Goal: Information Seeking & Learning: Learn about a topic

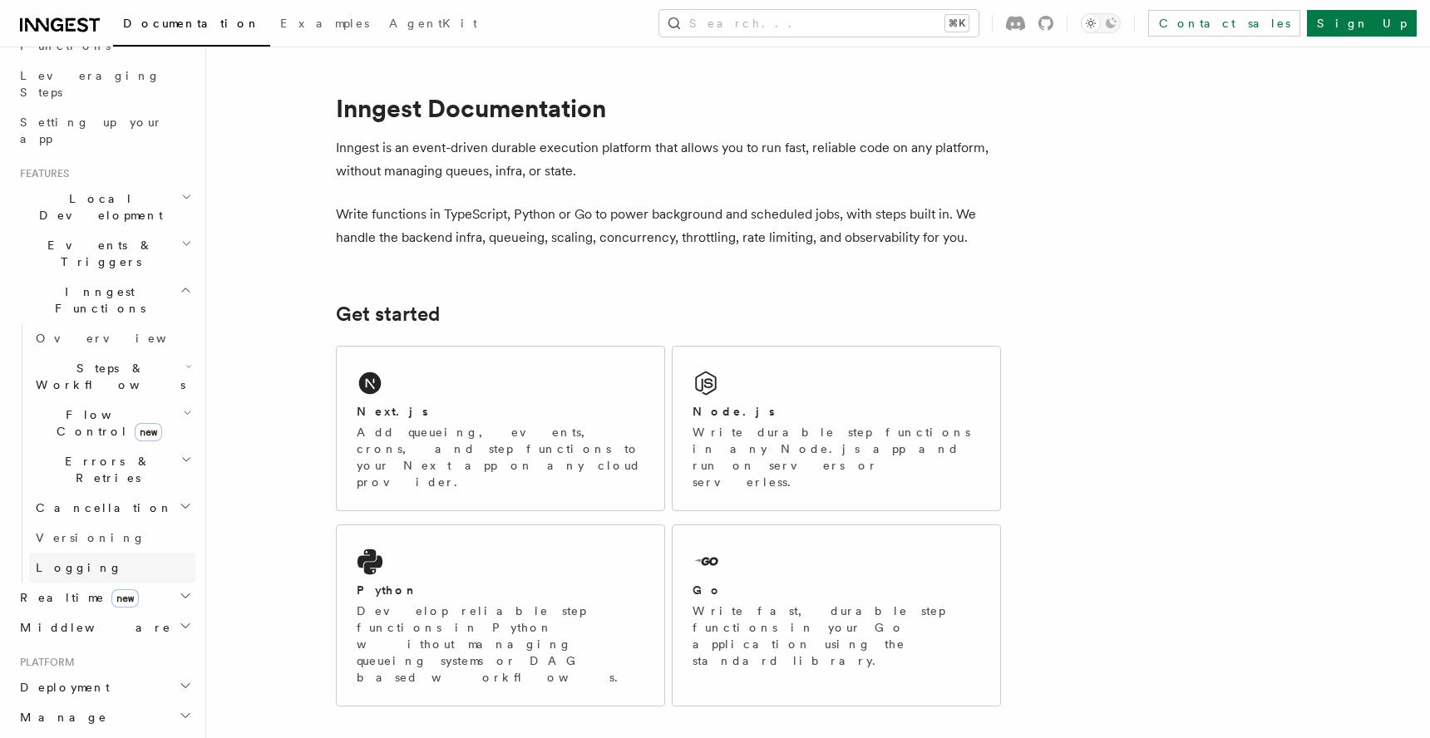
scroll to position [252, 0]
click at [185, 363] on icon "button" at bounding box center [188, 369] width 7 height 13
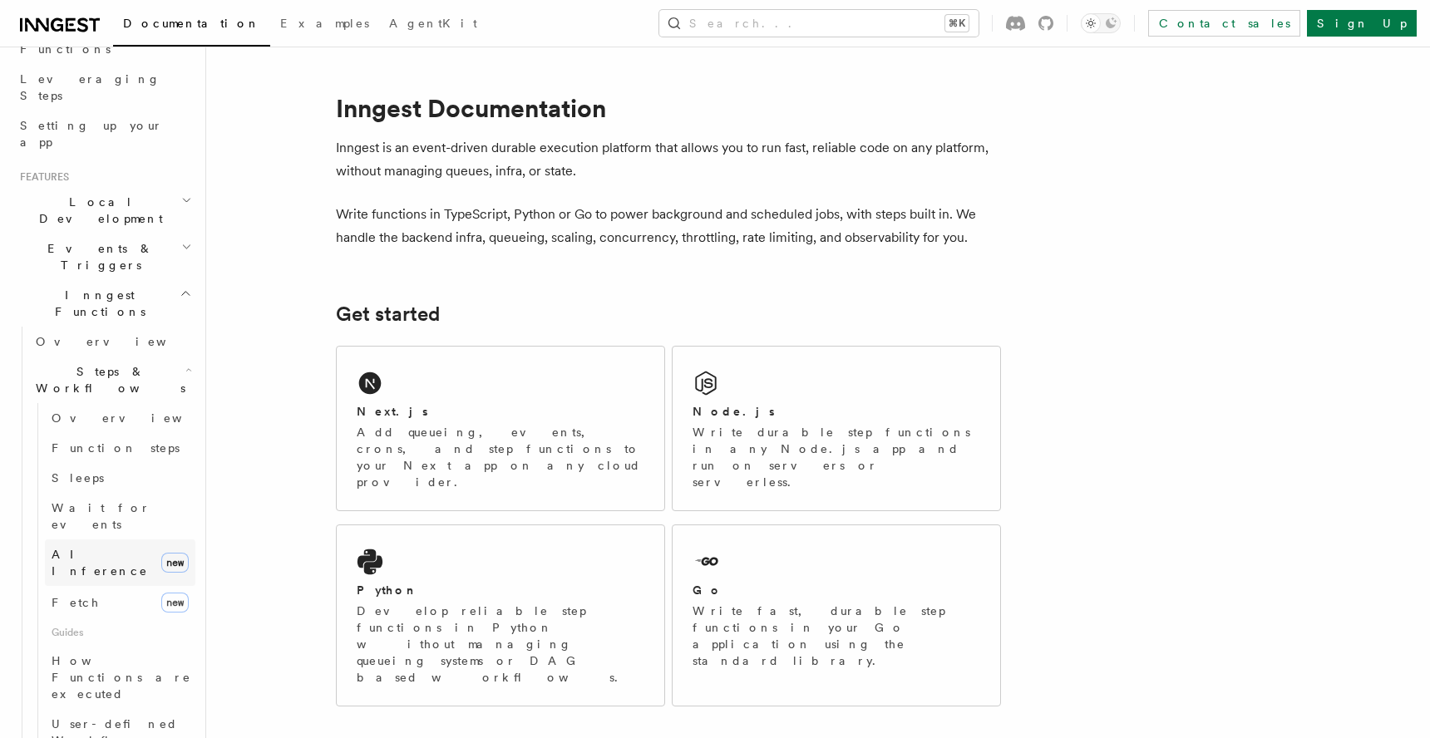
click at [97, 548] on span "AI Inference" at bounding box center [100, 563] width 96 height 30
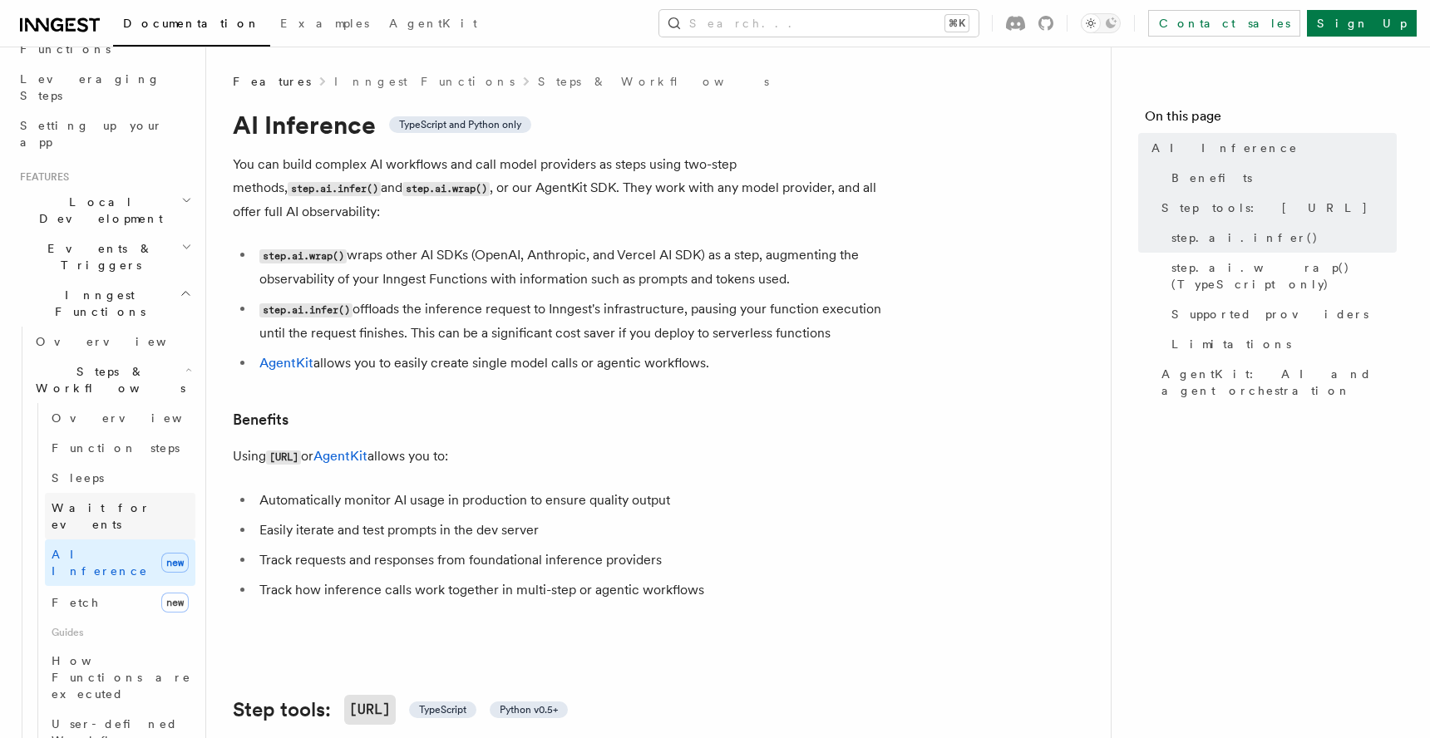
click at [96, 501] on span "Wait for events" at bounding box center [101, 516] width 99 height 30
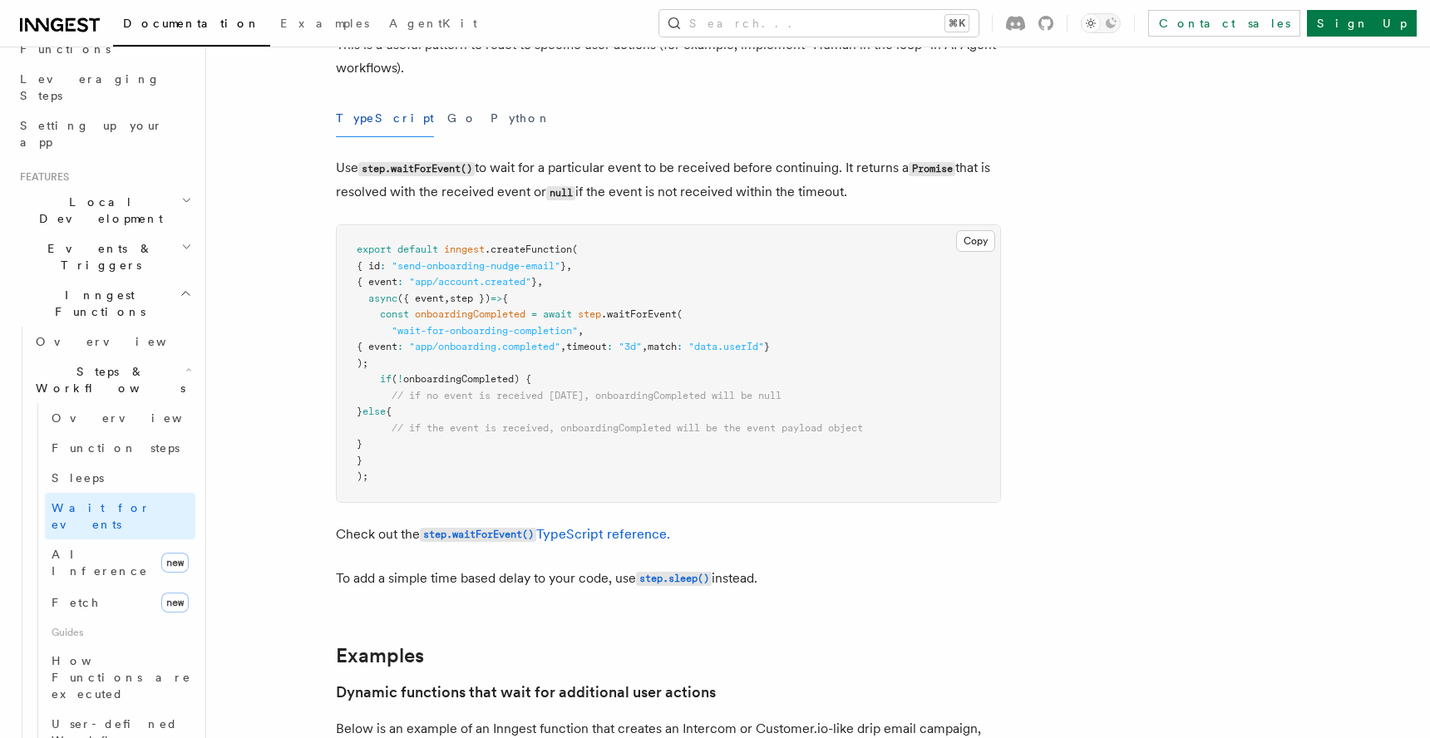
scroll to position [165, 0]
click at [123, 654] on span "How Functions are executed" at bounding box center [122, 677] width 140 height 47
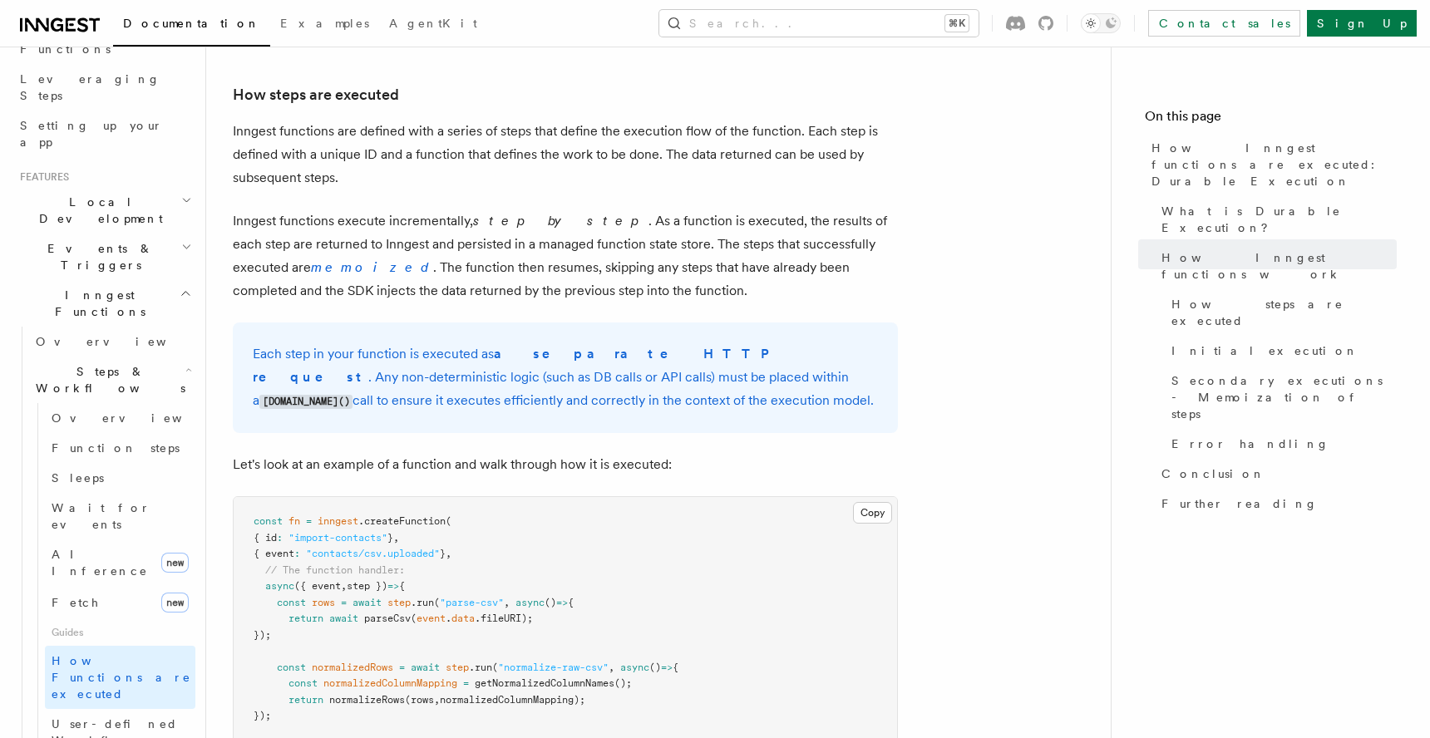
scroll to position [1221, 0]
click at [311, 258] on em "memoized" at bounding box center [372, 266] width 122 height 16
click at [139, 717] on span "User-defined Workflows" at bounding box center [127, 732] width 150 height 30
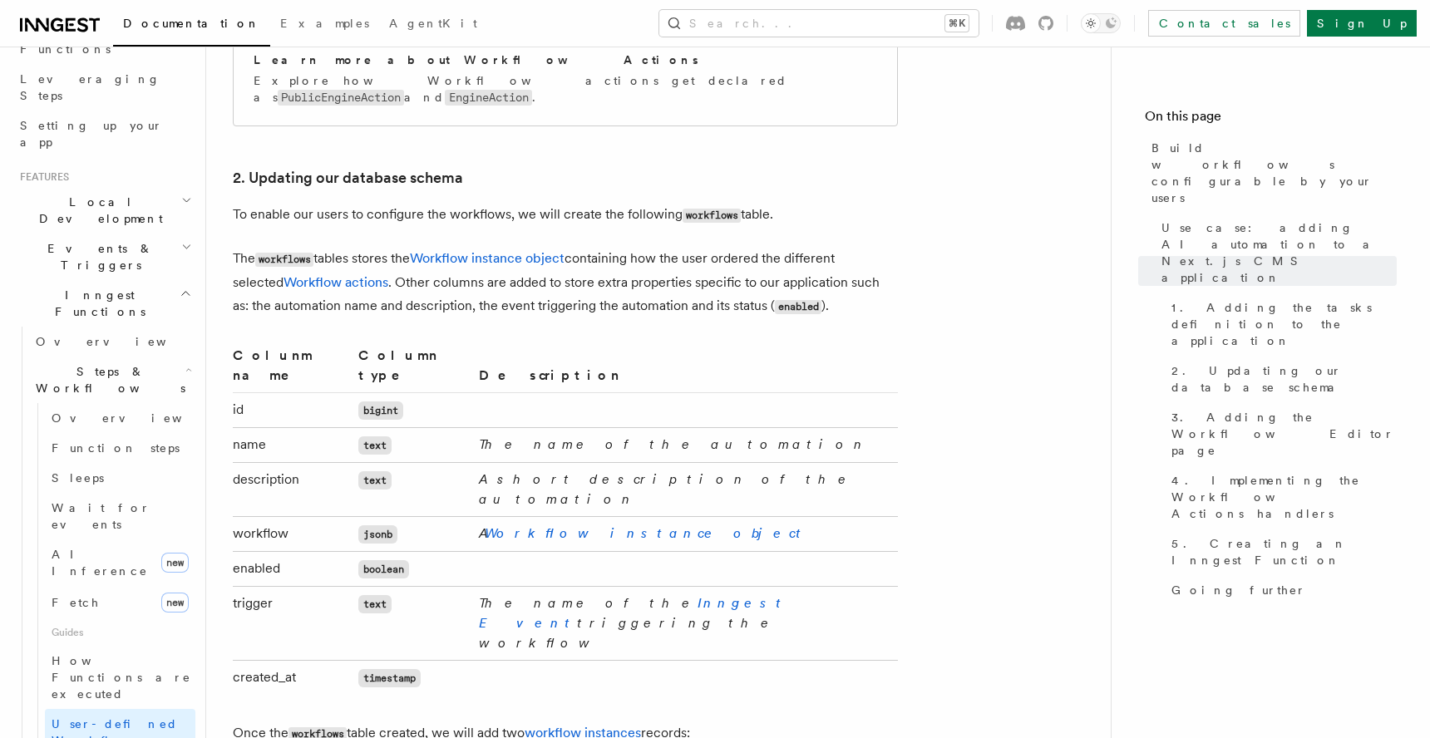
scroll to position [2590, 0]
click at [627, 524] on link "Workflow instance object" at bounding box center [646, 532] width 323 height 16
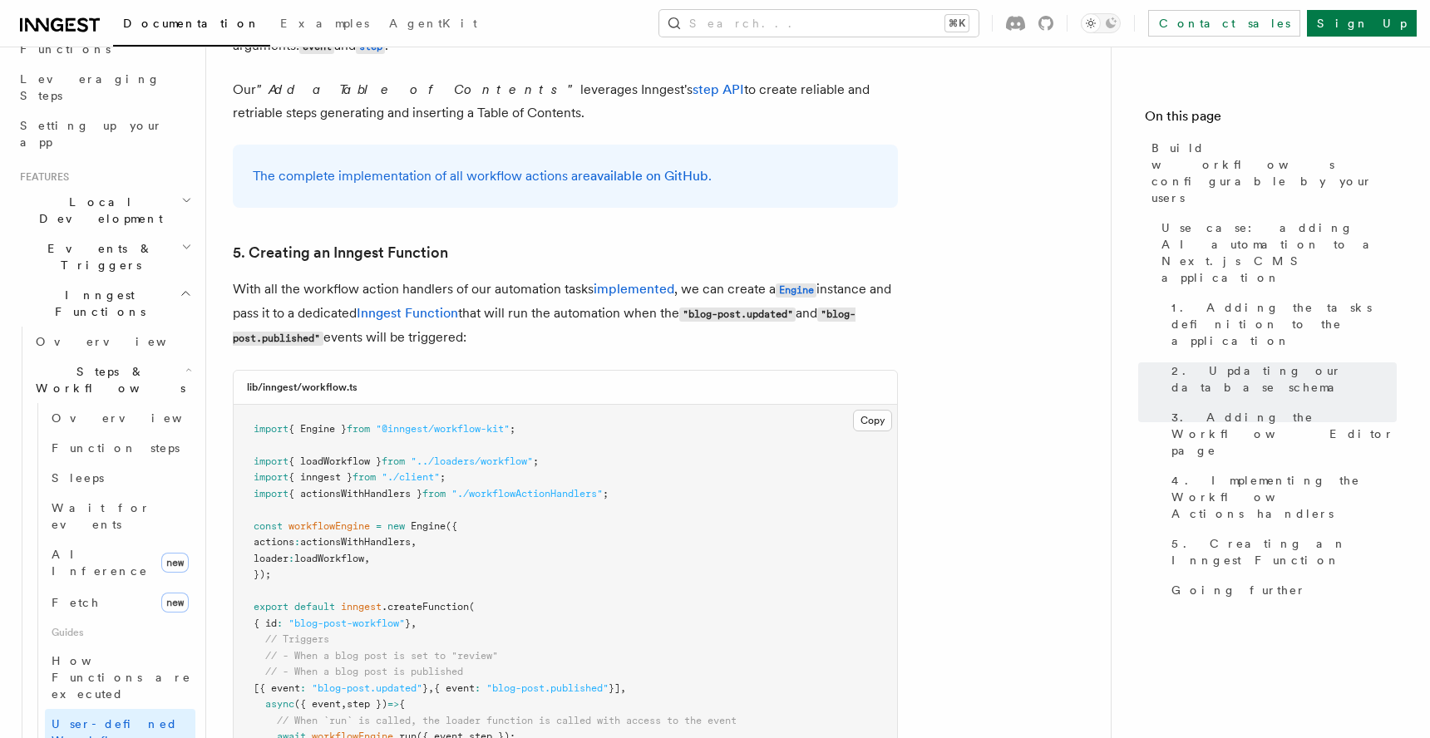
scroll to position [7101, 0]
click at [135, 586] on link "Fetch new" at bounding box center [120, 602] width 150 height 33
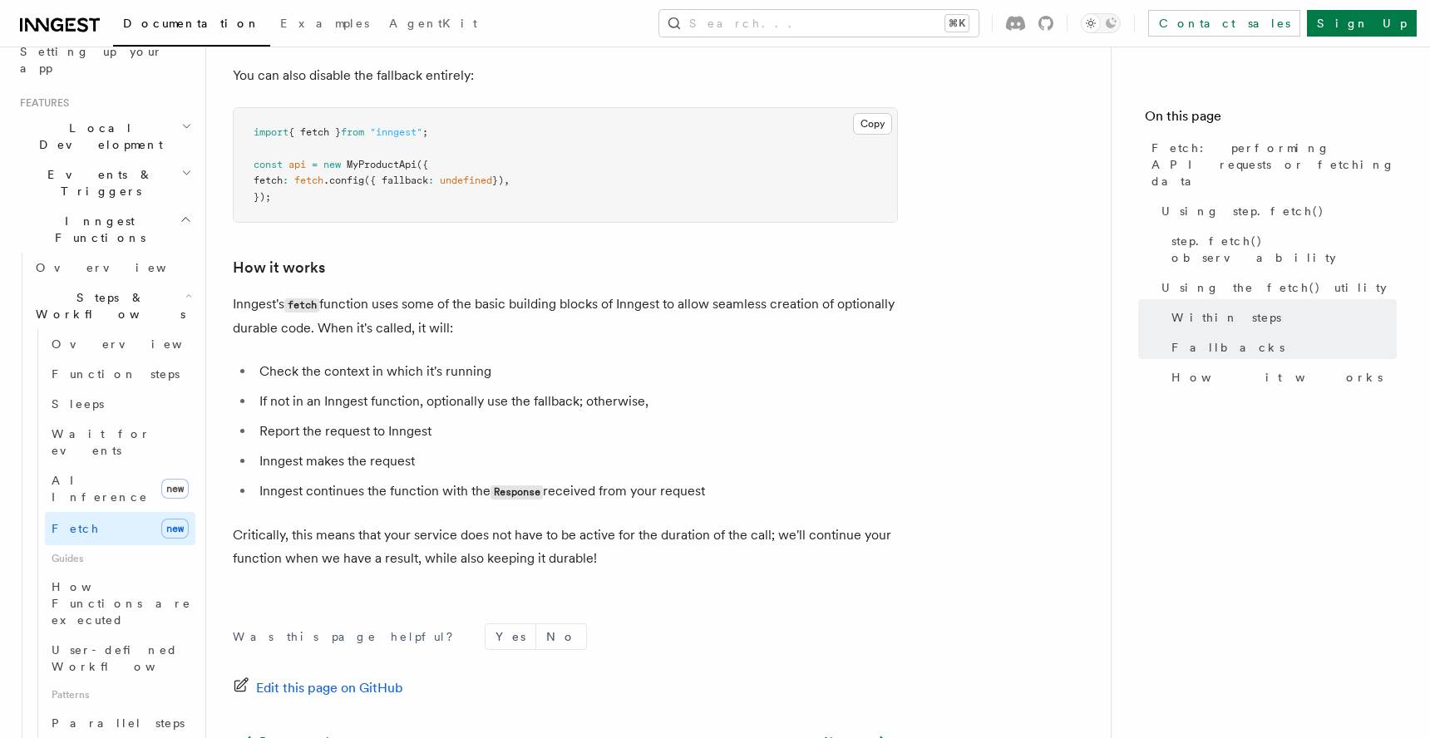
scroll to position [3772, 0]
click at [91, 716] on span "Parallel steps" at bounding box center [118, 722] width 133 height 13
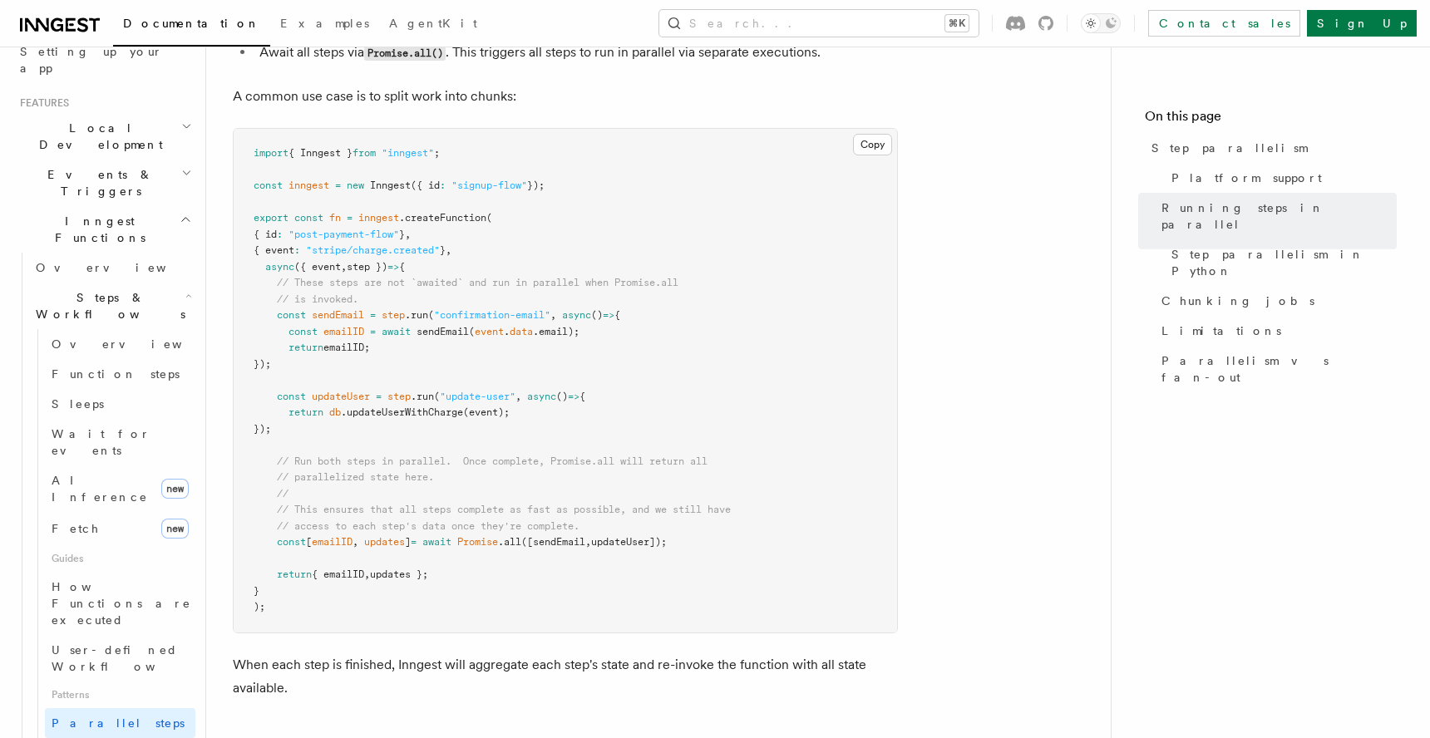
scroll to position [496, 0]
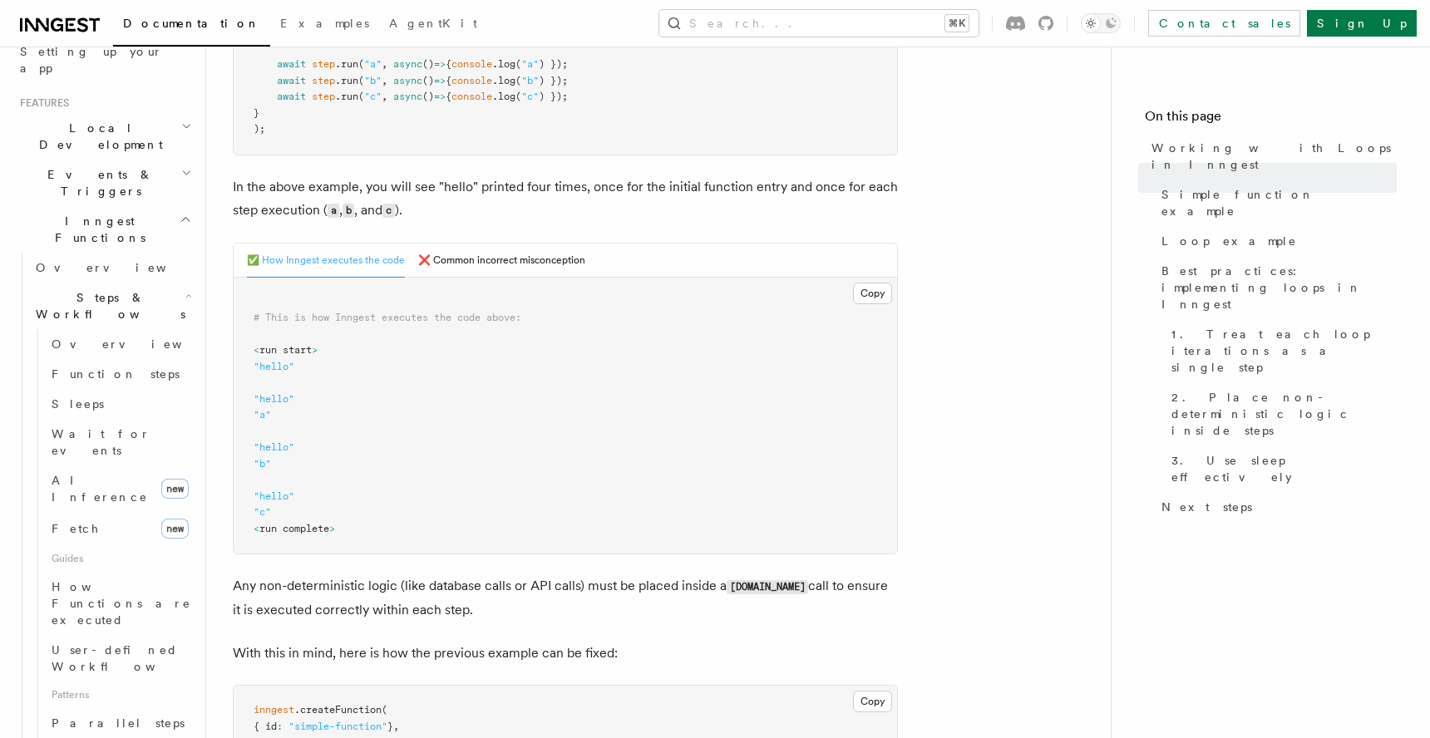
scroll to position [563, 0]
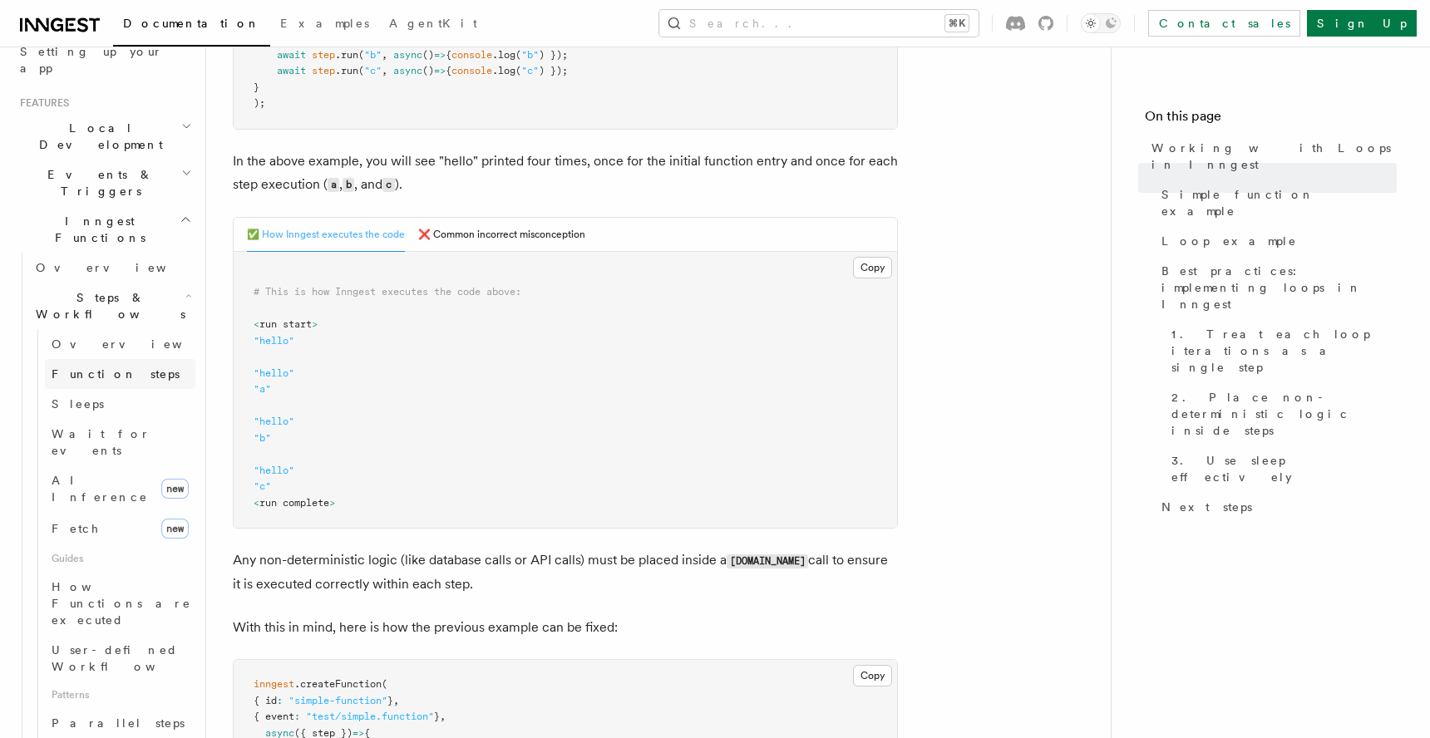
click at [106, 367] on span "Function steps" at bounding box center [116, 373] width 128 height 13
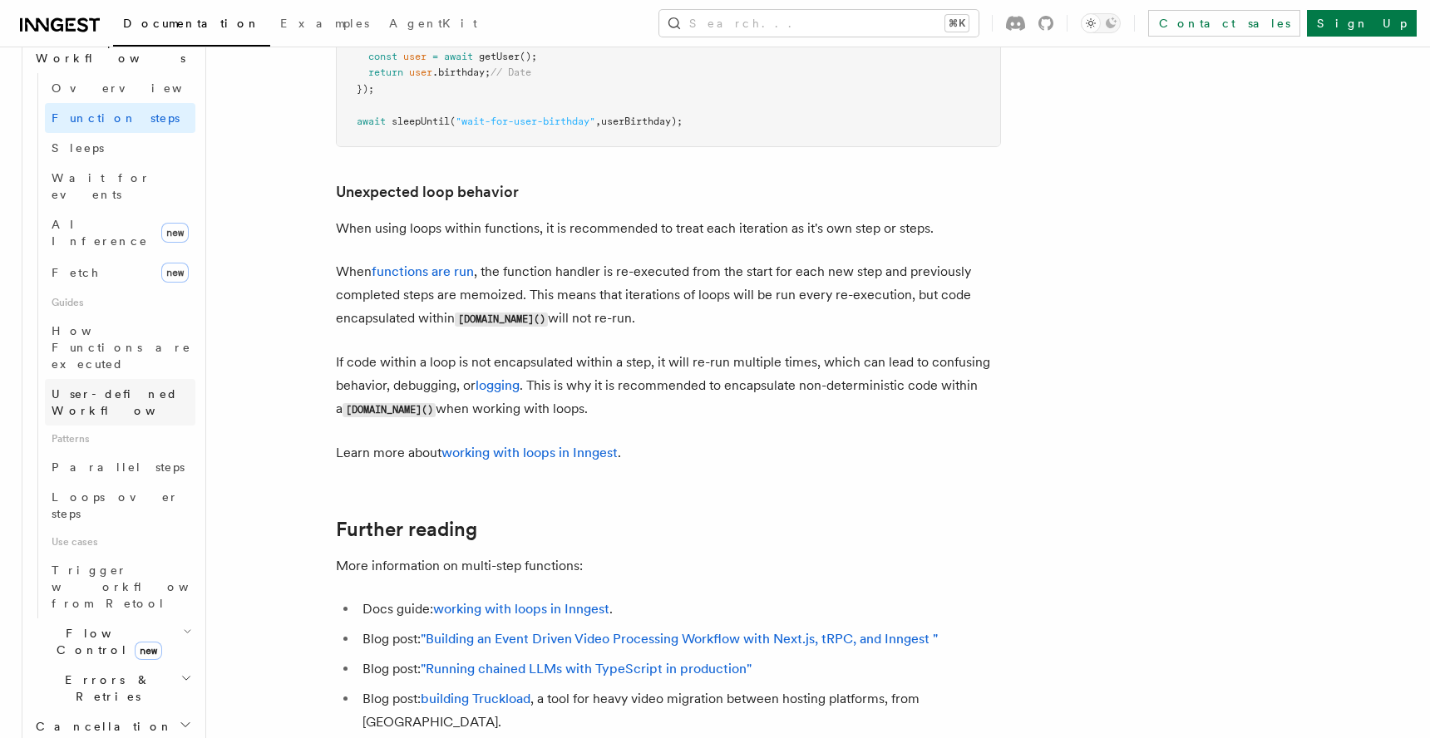
scroll to position [608, 0]
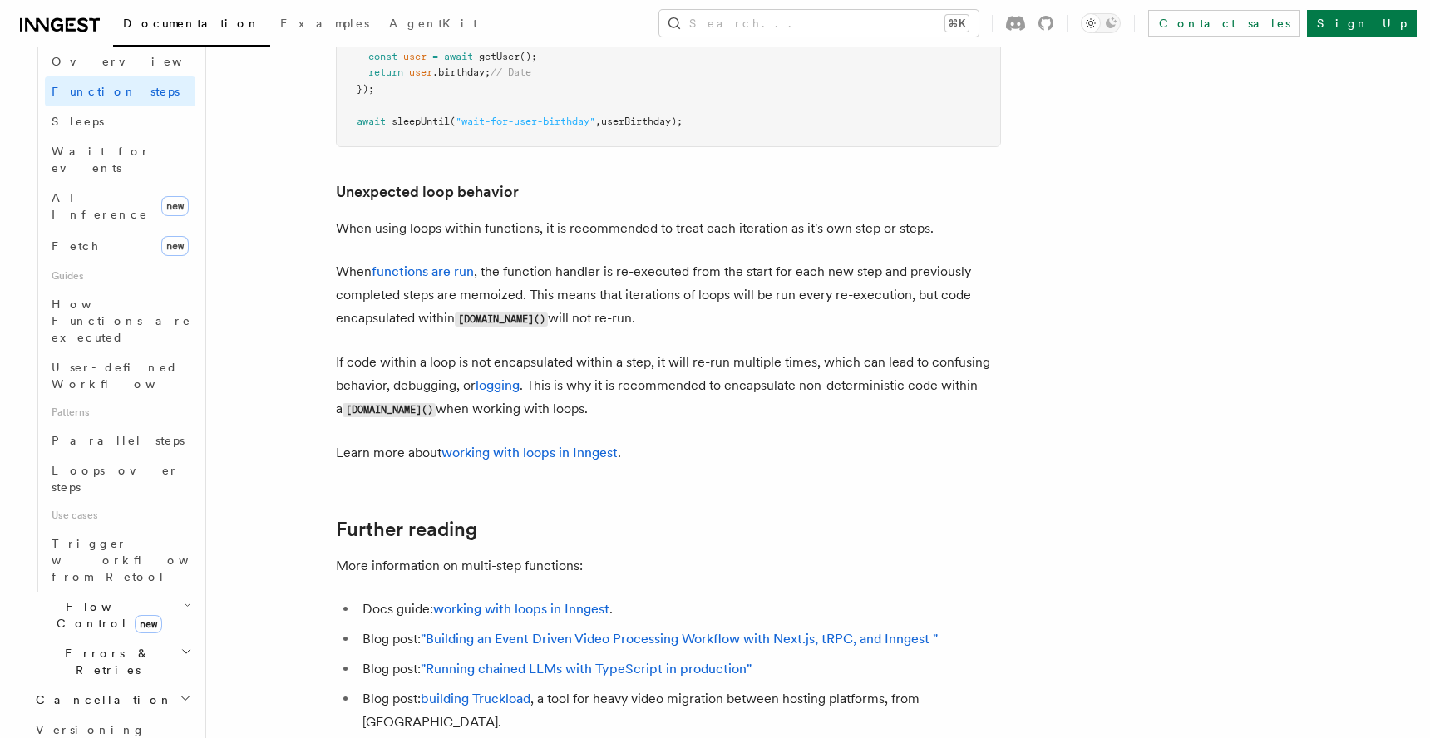
click at [104, 598] on span "Flow Control new" at bounding box center [106, 614] width 154 height 33
click at [92, 647] on span "Overview" at bounding box center [137, 653] width 171 height 13
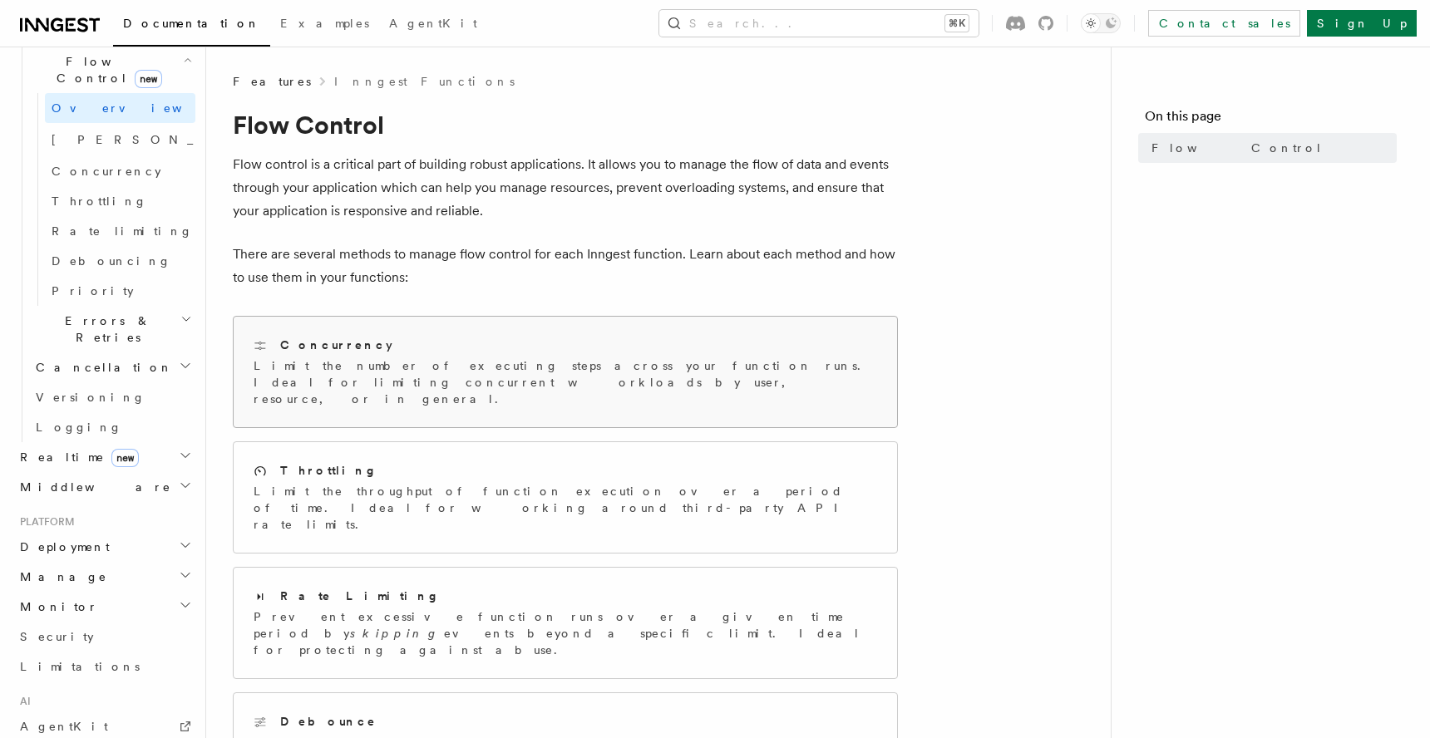
click at [452, 372] on p "Limit the number of executing steps across your function runs. Ideal for limiti…" at bounding box center [564, 382] width 623 height 50
click at [420, 483] on p "Limit the throughput of function execution over a period of time. Ideal for wor…" at bounding box center [564, 508] width 623 height 50
click at [360, 608] on p "Prevent excessive function runs over a given time period by skipping events bey…" at bounding box center [564, 633] width 623 height 50
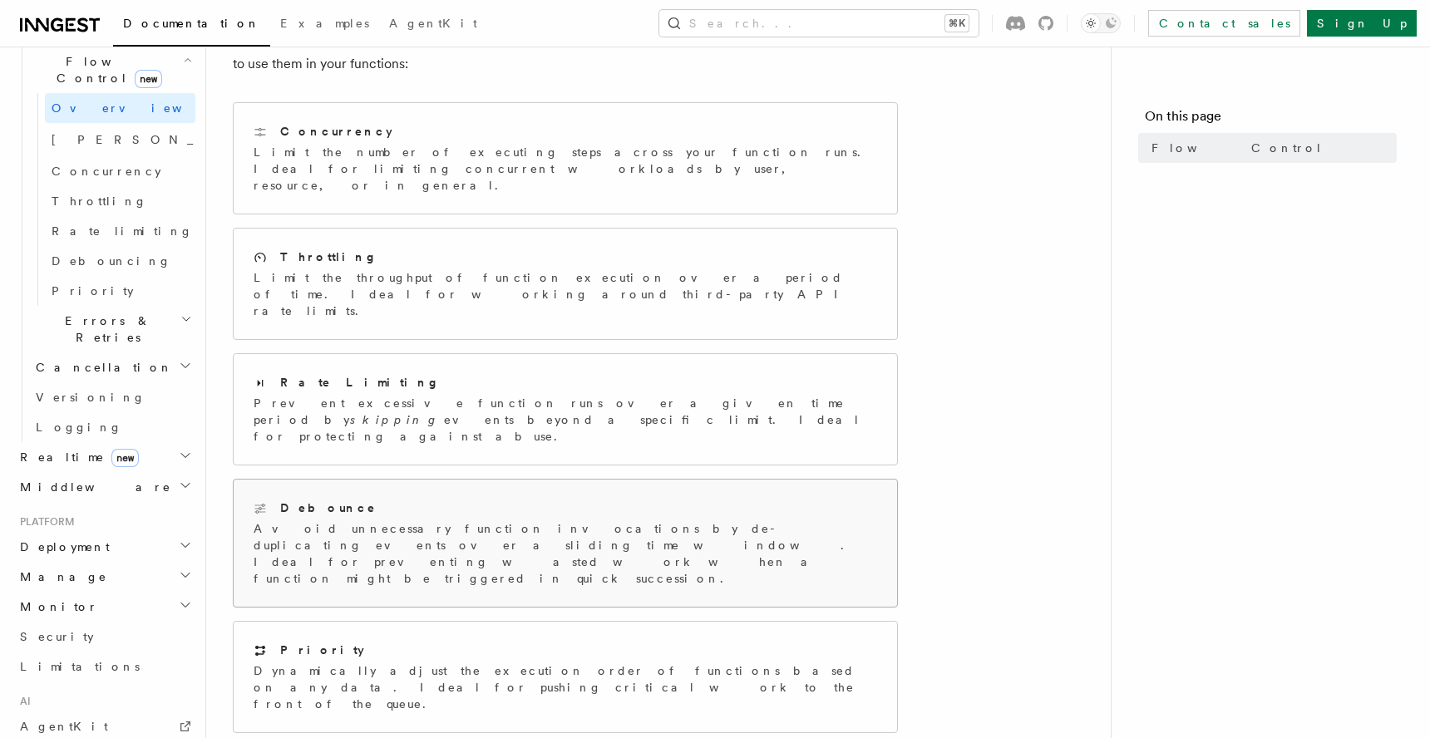
scroll to position [231, 0]
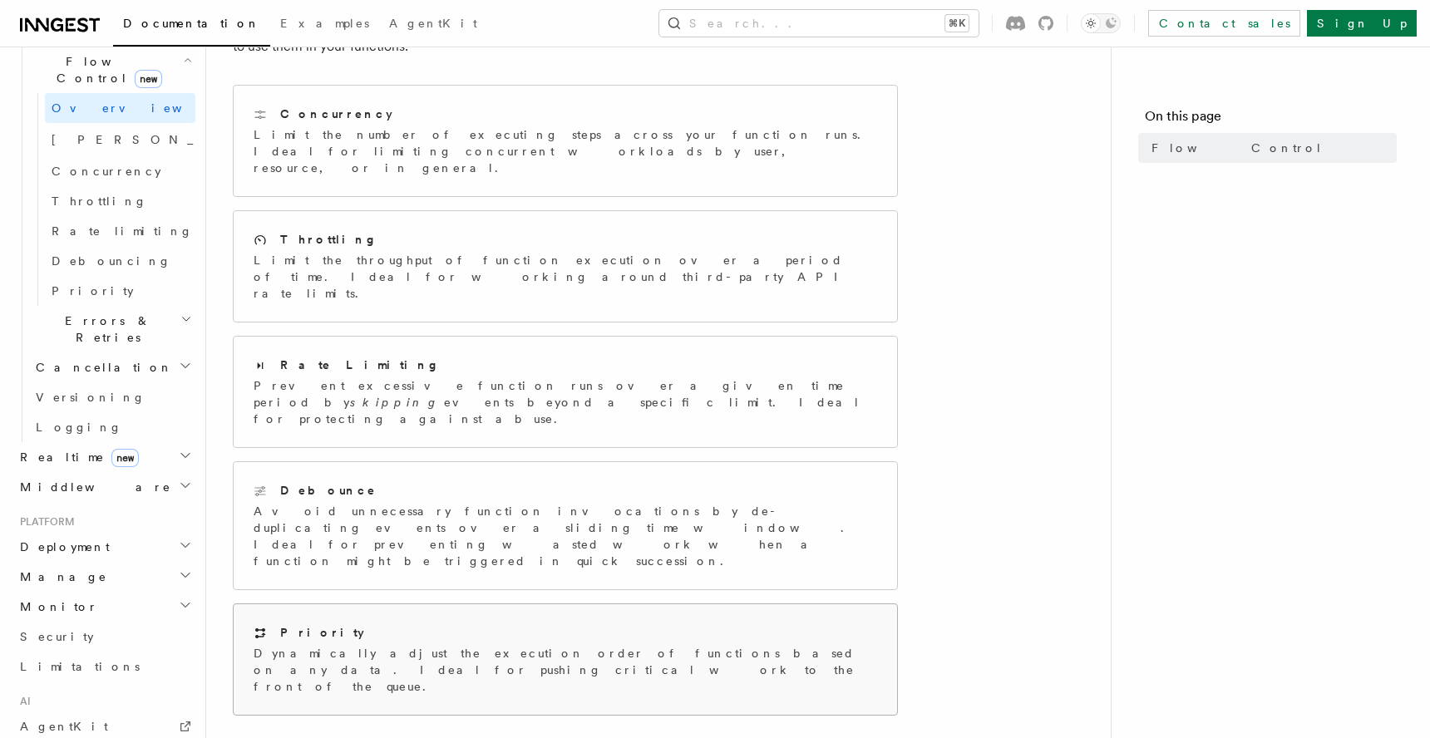
click at [362, 645] on p "Dynamically adjust the execution order of functions based on any data. Ideal fo…" at bounding box center [564, 670] width 623 height 50
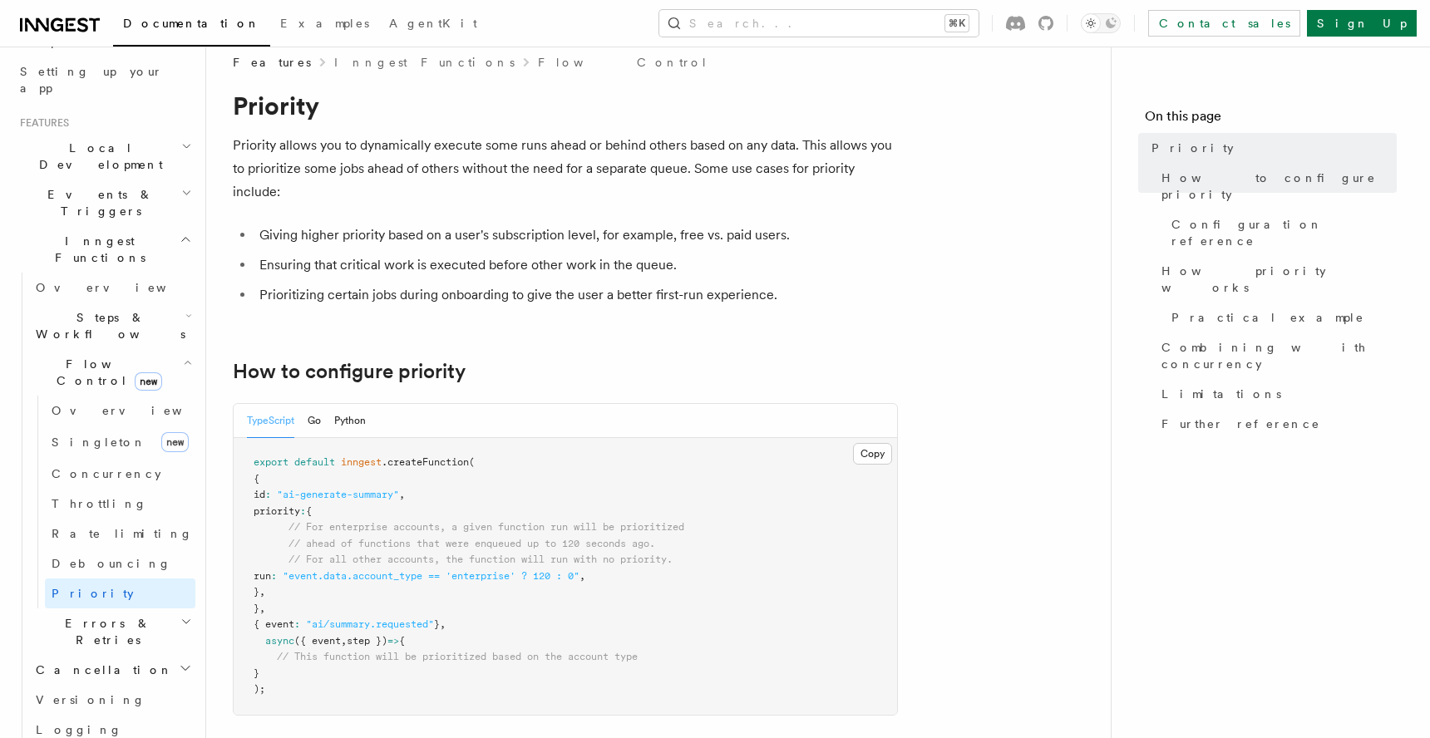
scroll to position [325, 0]
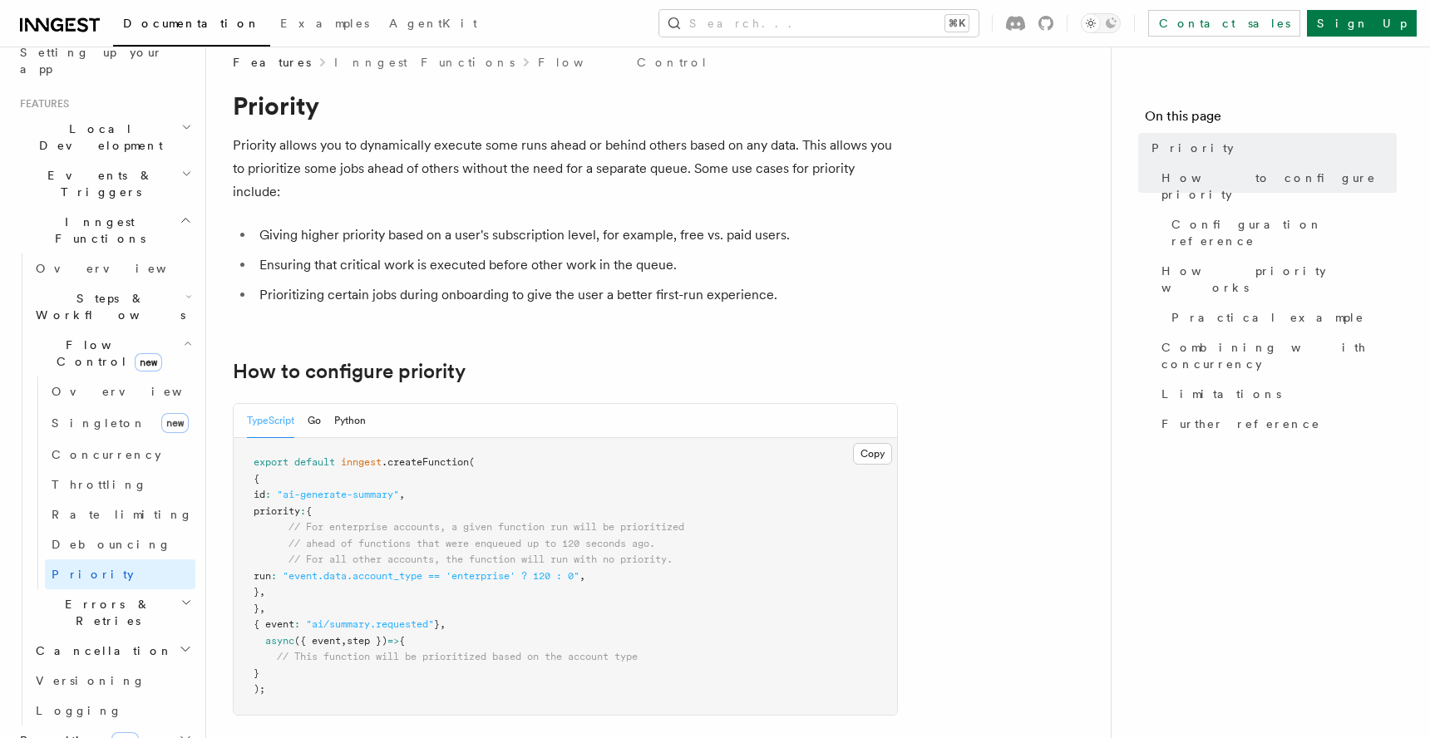
click at [64, 596] on span "Errors & Retries" at bounding box center [104, 612] width 151 height 33
click at [74, 644] on span "Overview" at bounding box center [137, 650] width 171 height 13
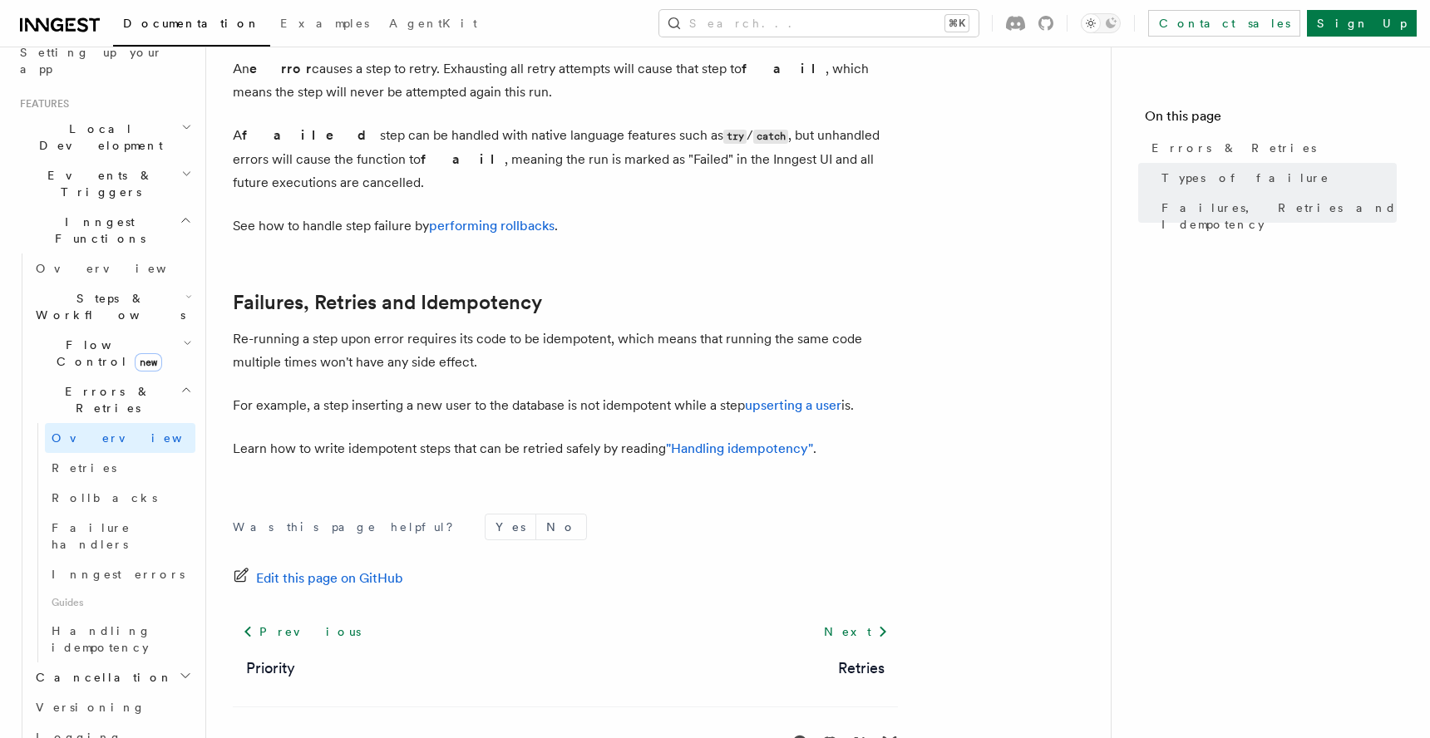
scroll to position [691, 0]
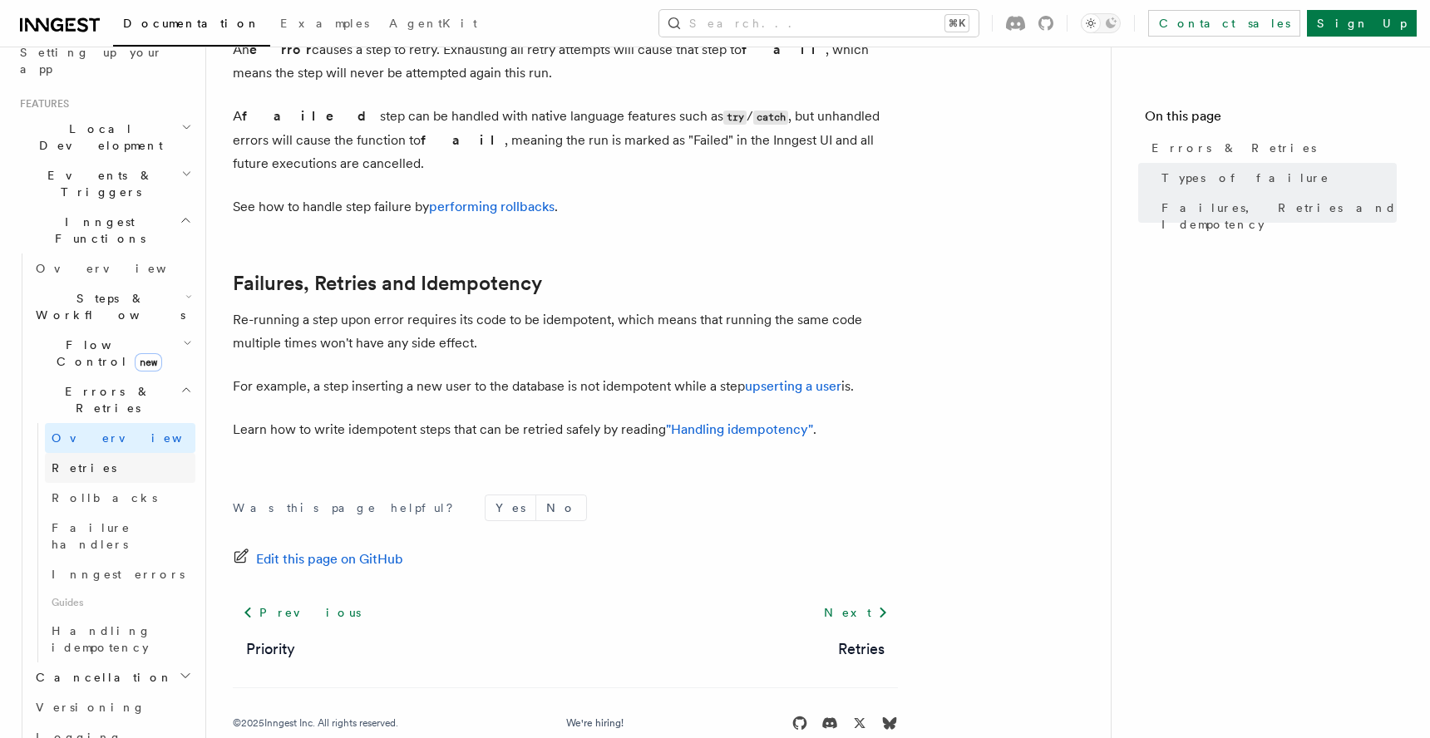
click at [81, 453] on link "Retries" at bounding box center [120, 468] width 150 height 30
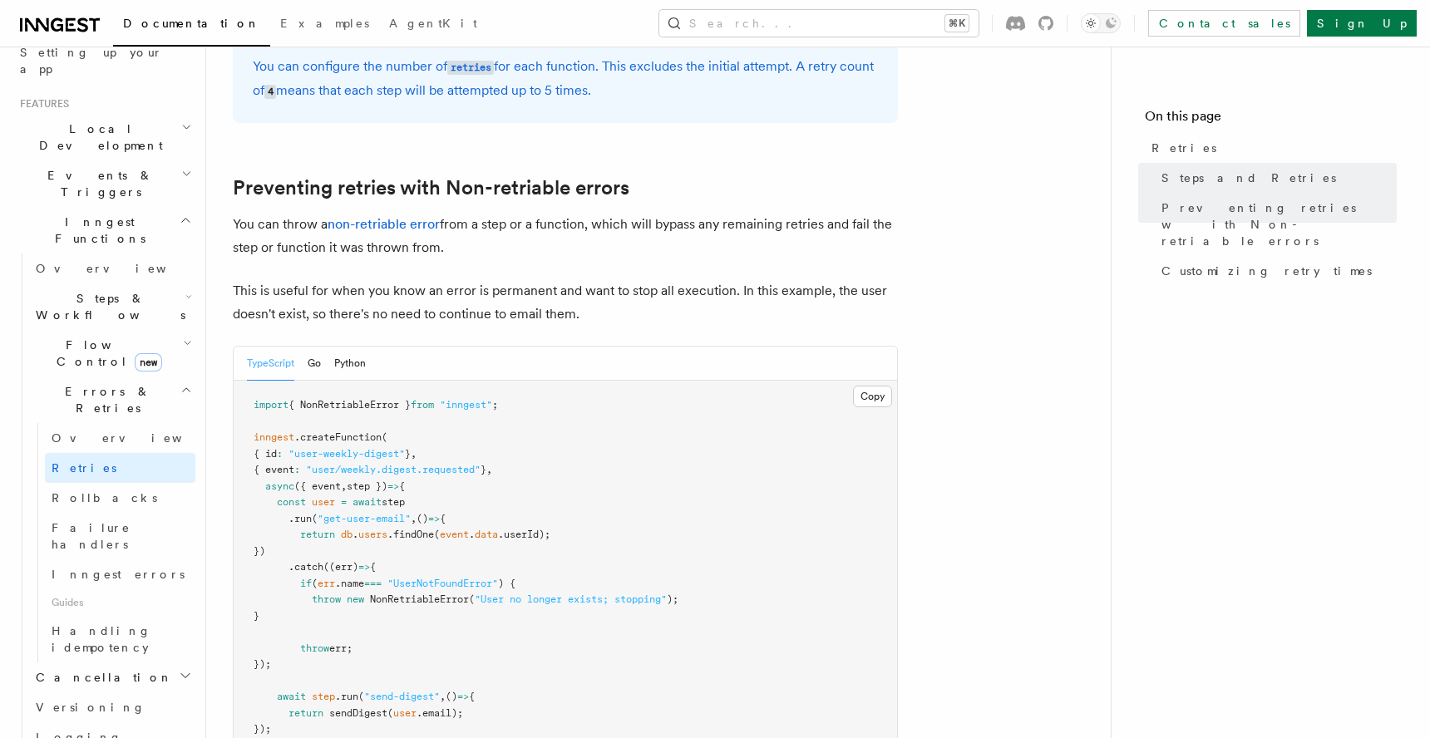
scroll to position [1410, 0]
click at [81, 483] on link "Rollbacks" at bounding box center [120, 498] width 150 height 30
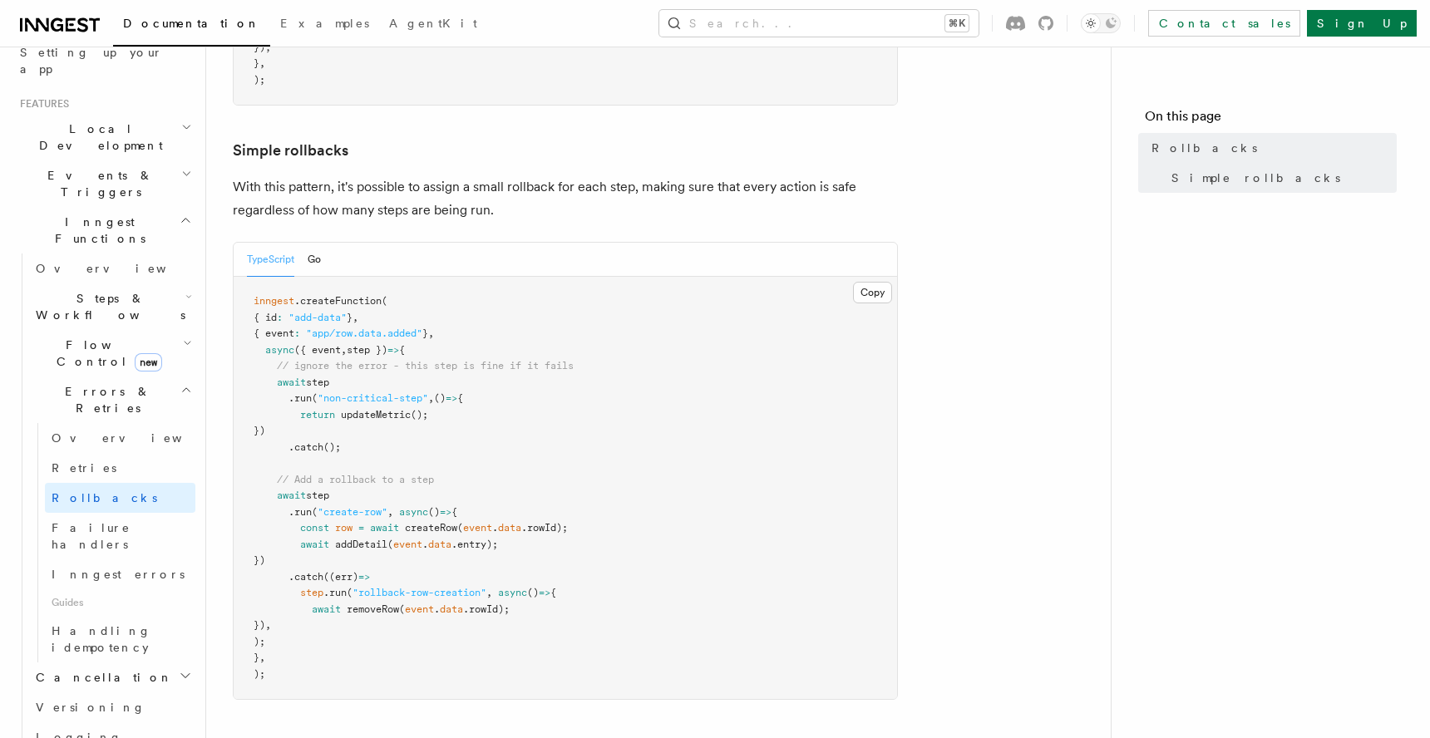
scroll to position [795, 0]
click at [128, 521] on span "Failure handlers" at bounding box center [91, 536] width 79 height 30
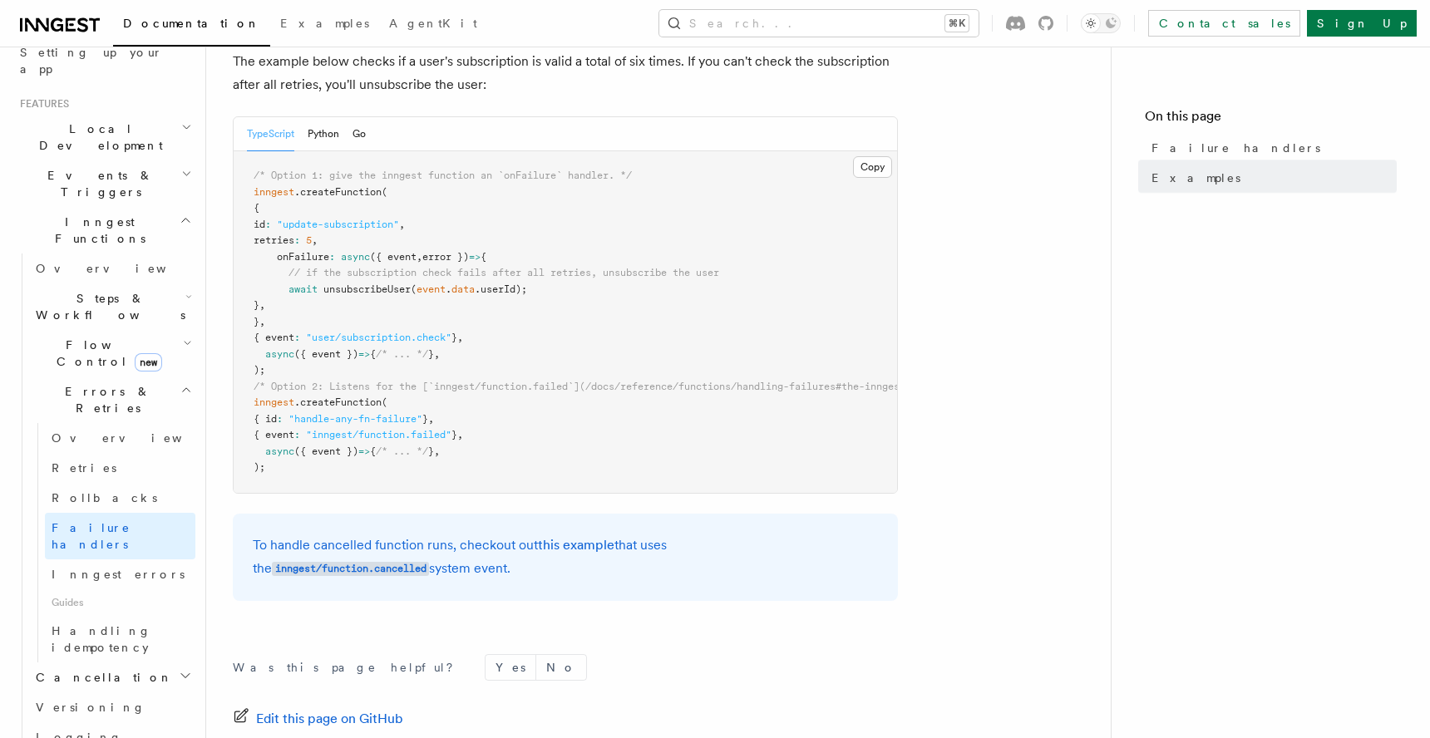
scroll to position [498, 0]
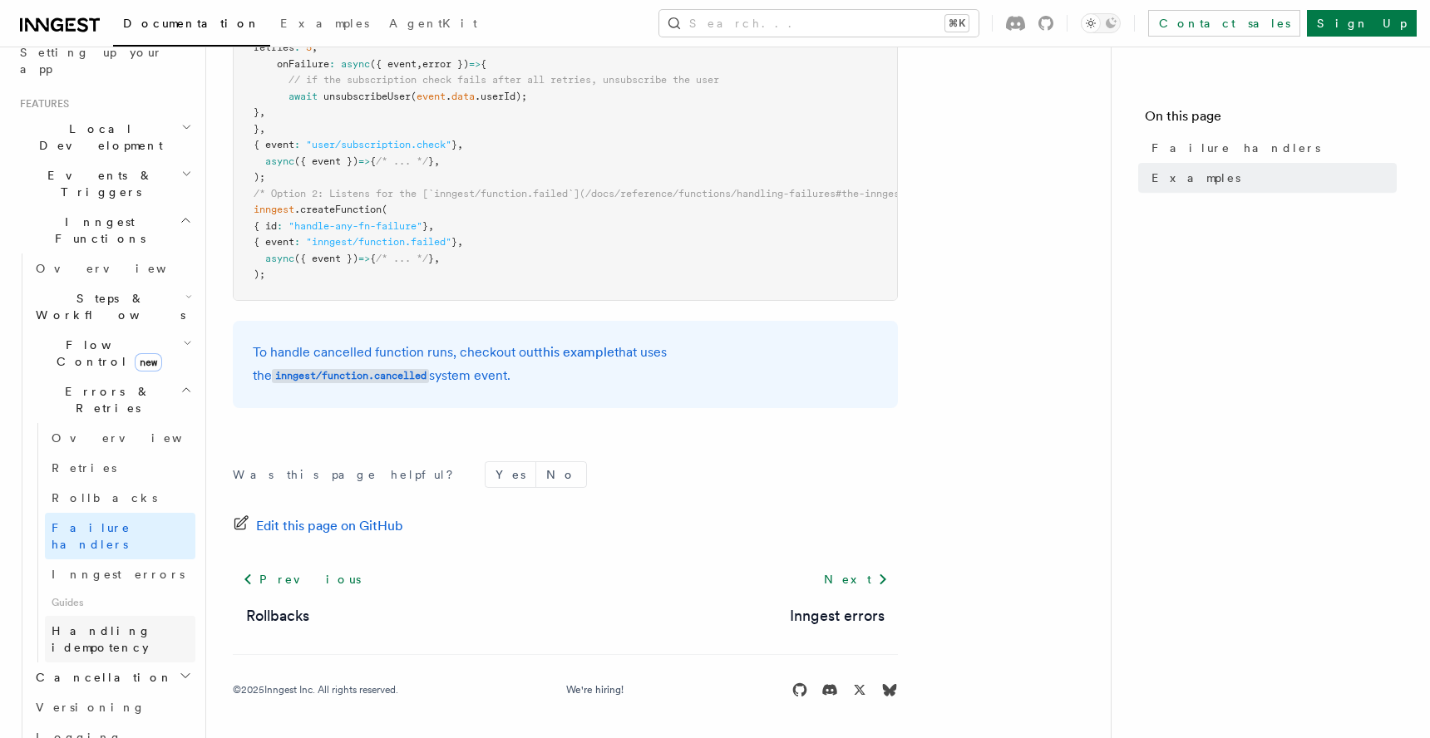
click at [120, 624] on span "Handling idempotency" at bounding box center [102, 639] width 100 height 30
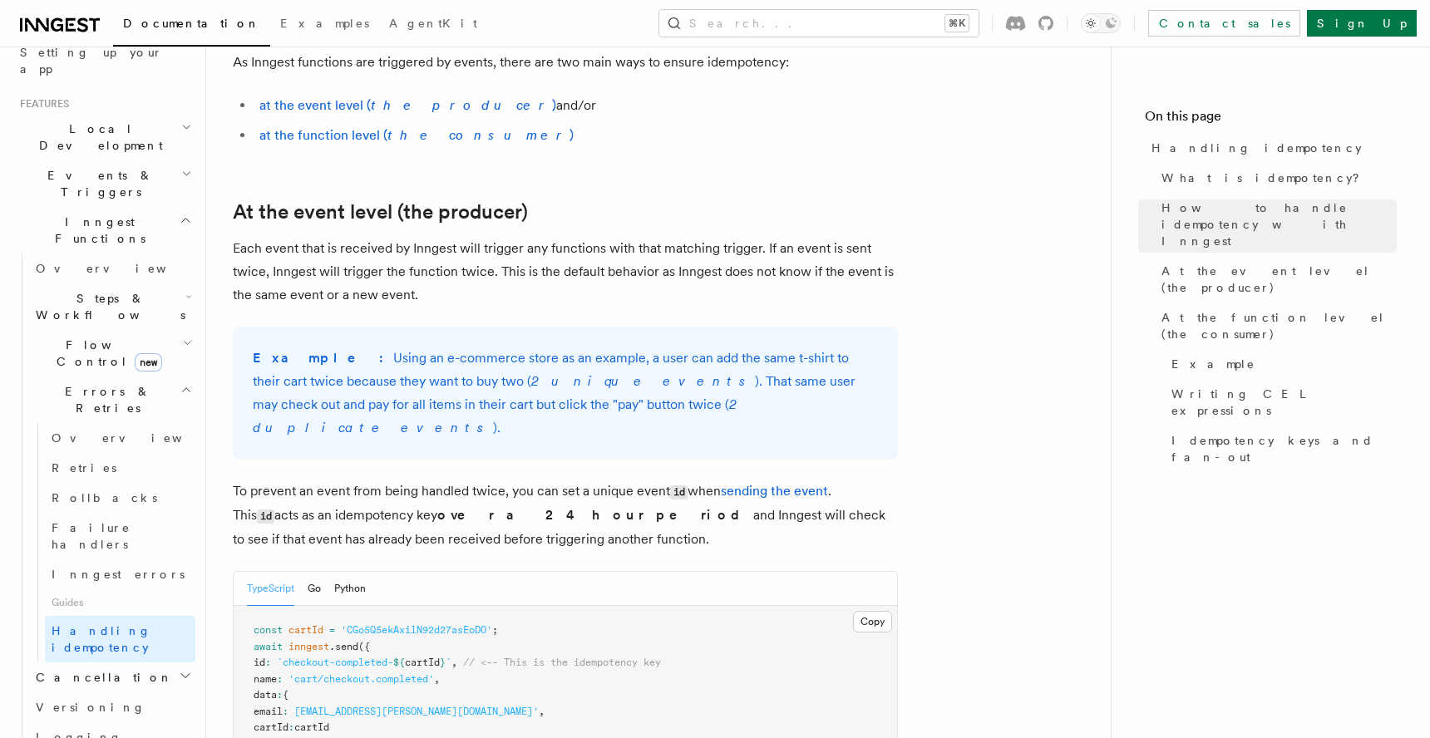
scroll to position [457, 0]
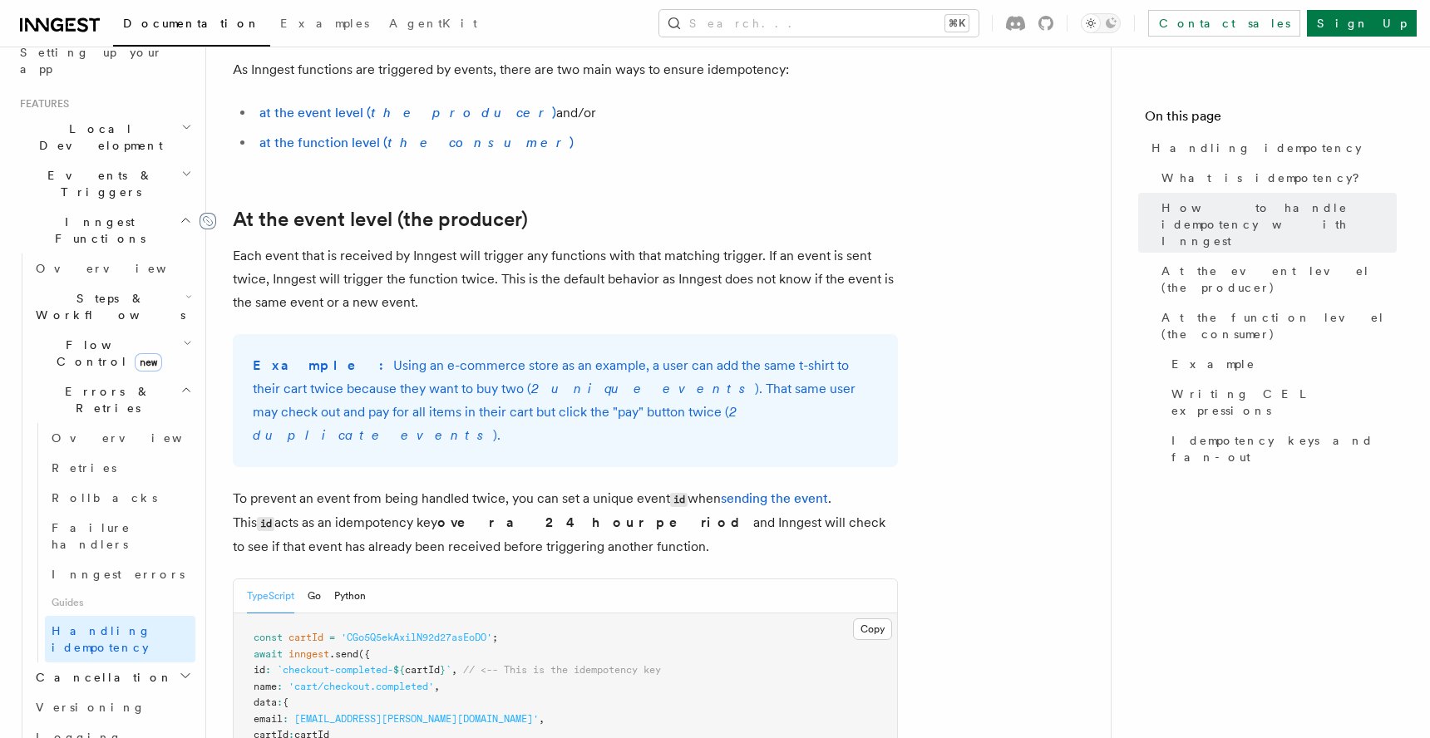
click at [207, 220] on icon at bounding box center [208, 221] width 9 height 9
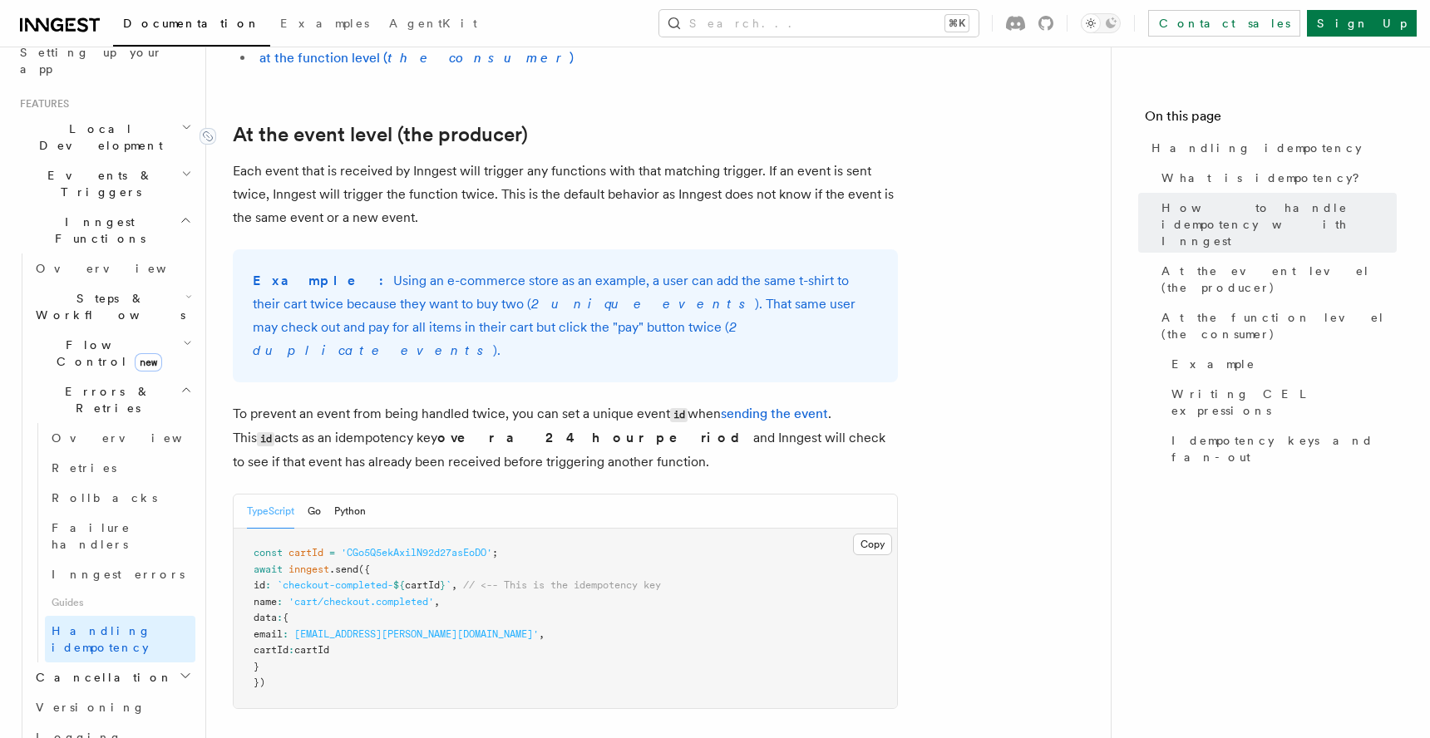
scroll to position [585, 0]
